Goal: Task Accomplishment & Management: Use online tool/utility

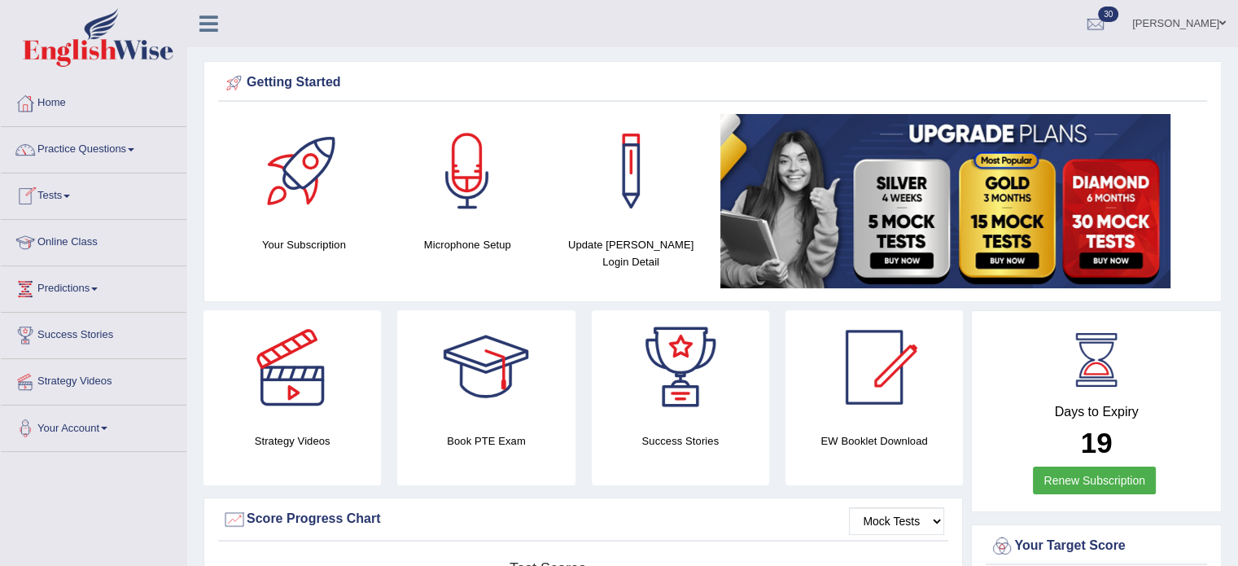
click at [68, 197] on span at bounding box center [66, 196] width 7 height 3
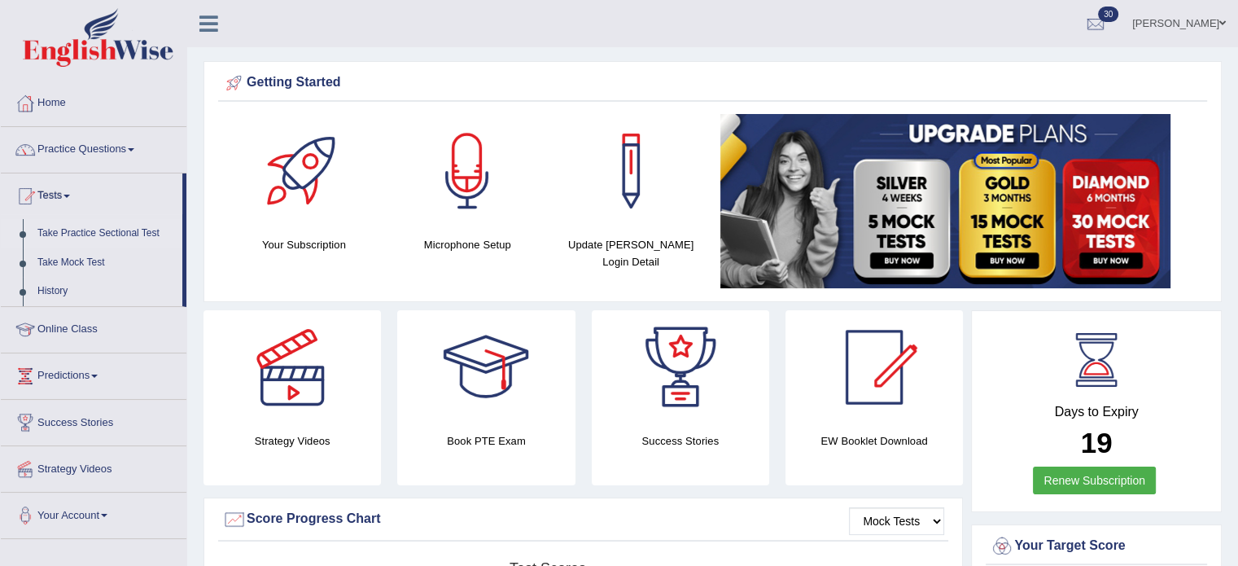
click at [86, 230] on link "Take Practice Sectional Test" at bounding box center [106, 233] width 152 height 29
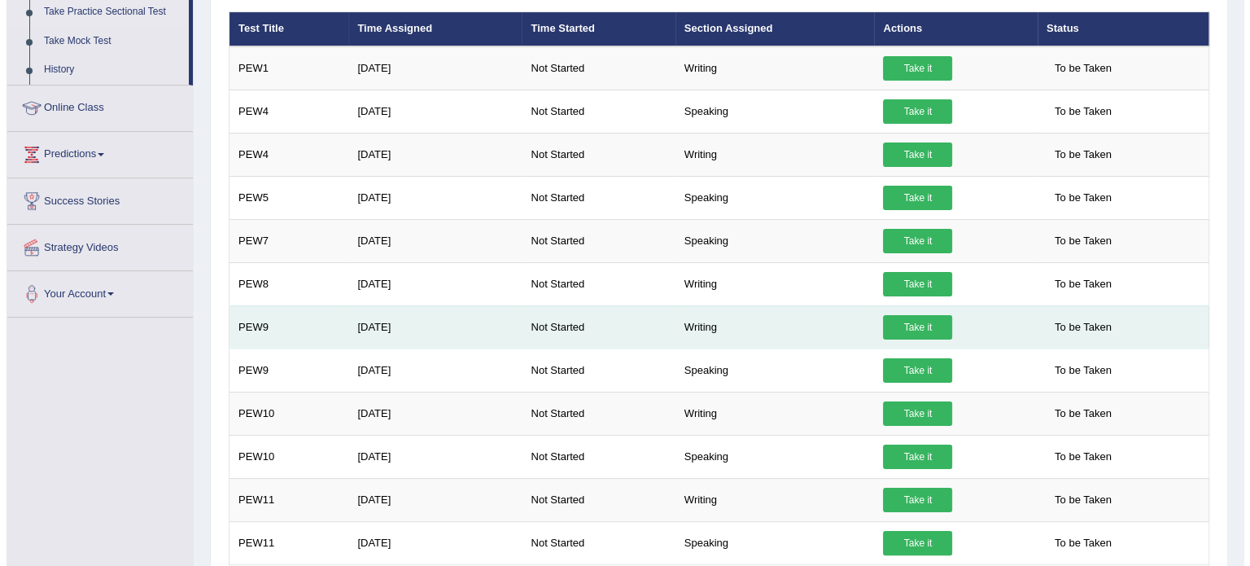
scroll to position [300, 0]
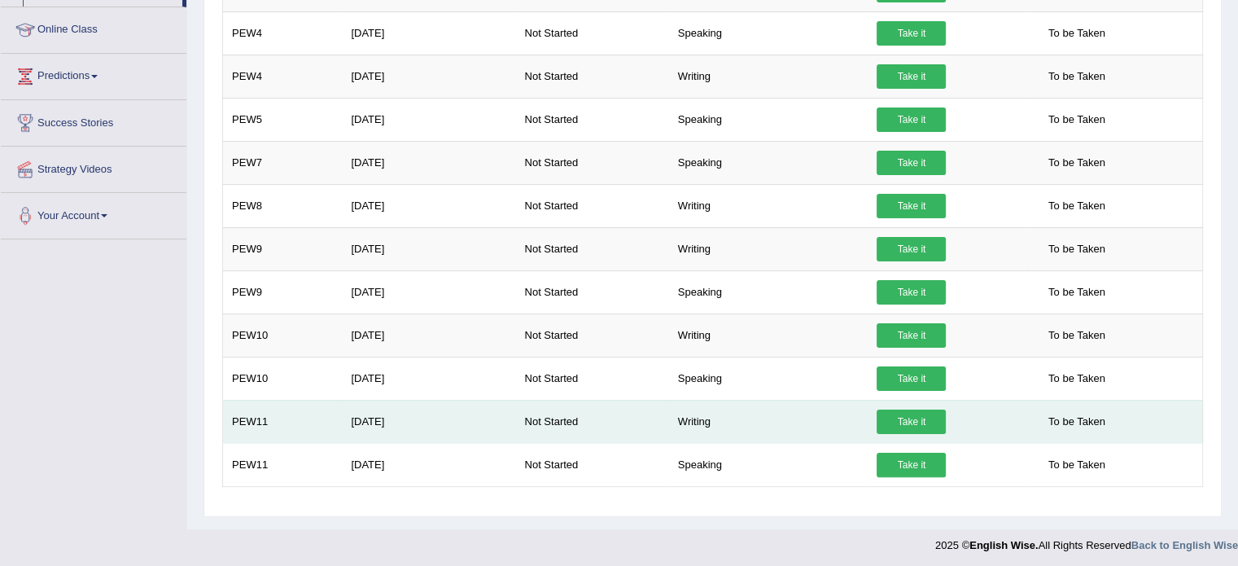
click at [908, 410] on link "Take it" at bounding box center [911, 421] width 69 height 24
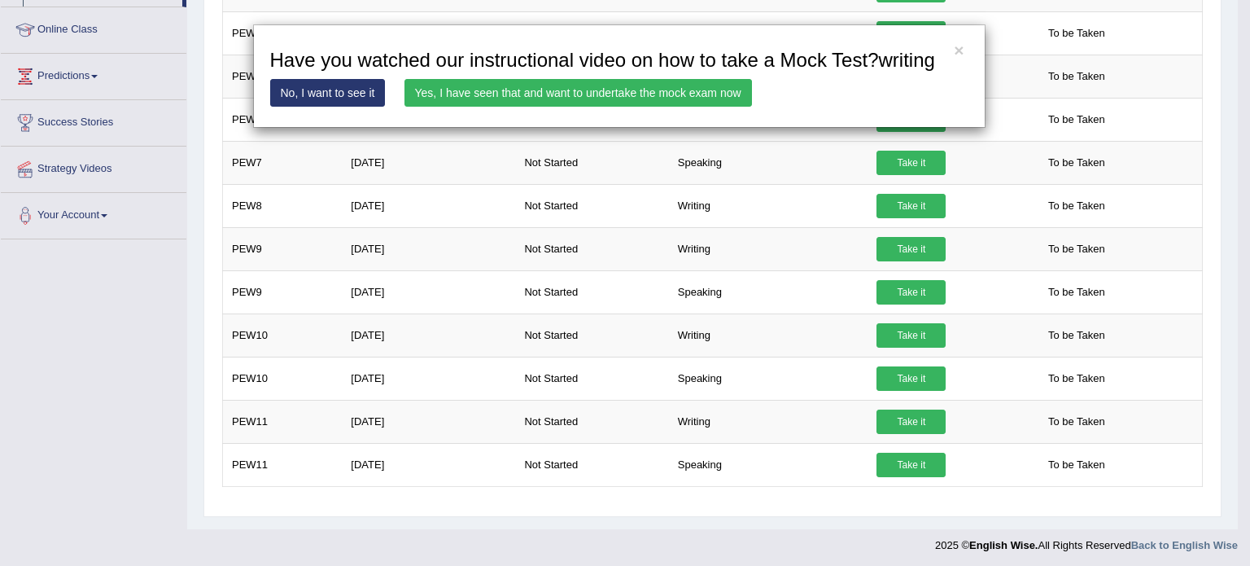
click at [619, 85] on link "Yes, I have seen that and want to undertake the mock exam now" at bounding box center [579, 93] width 348 height 28
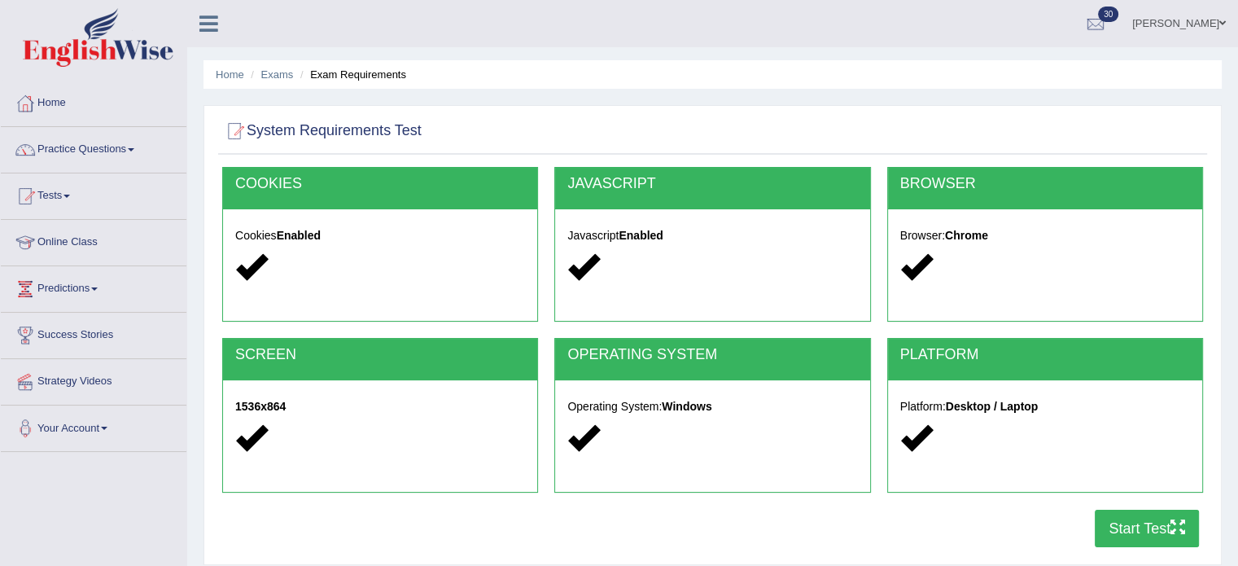
click at [1154, 538] on button "Start Test" at bounding box center [1147, 528] width 104 height 37
